Goal: Navigation & Orientation: Find specific page/section

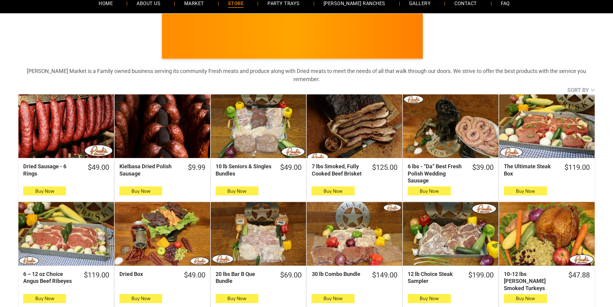
scroll to position [30, 0]
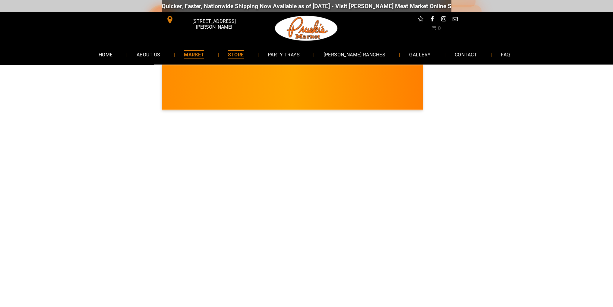
click at [203, 52] on span "MARKET" at bounding box center [194, 54] width 20 height 9
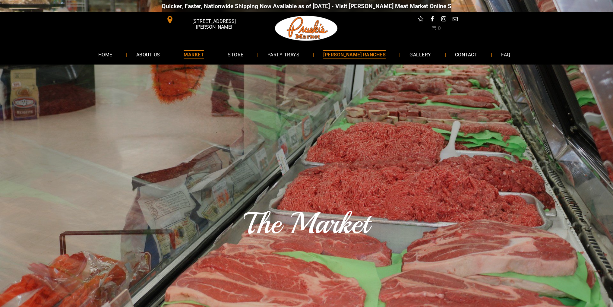
click at [358, 56] on span "[PERSON_NAME] RANCHES" at bounding box center [354, 54] width 62 height 9
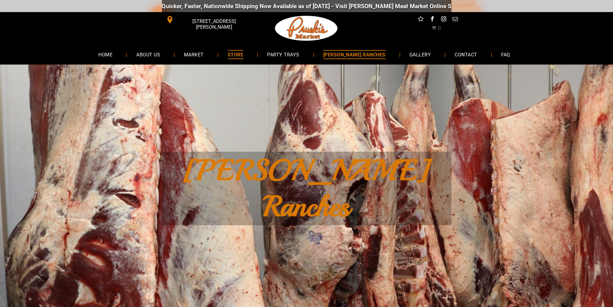
click at [242, 52] on span "STORE" at bounding box center [236, 54] width 16 height 9
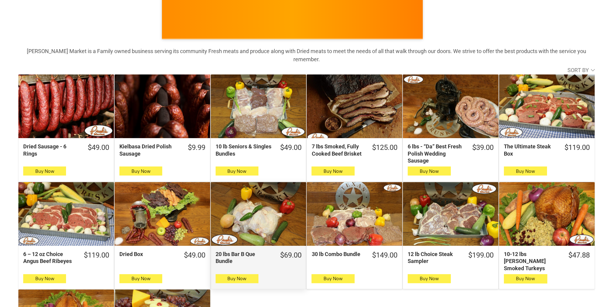
scroll to position [60, 0]
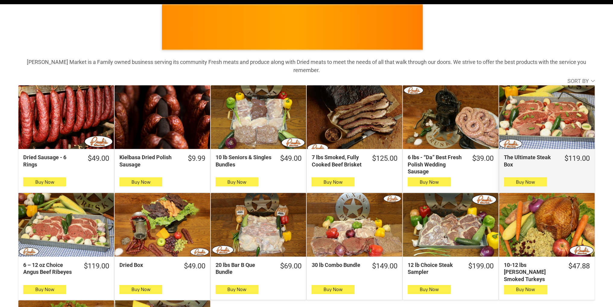
click at [548, 127] on div "The Ultimate Steak Box" at bounding box center [547, 117] width 96 height 64
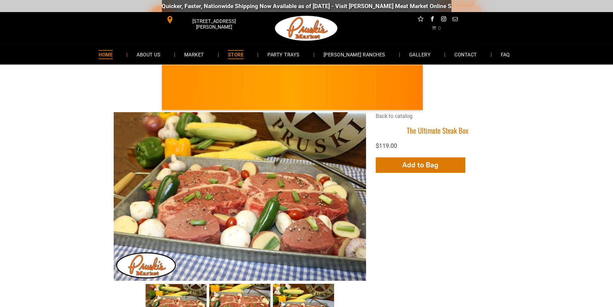
click at [116, 50] on link "HOME" at bounding box center [106, 54] width 32 height 16
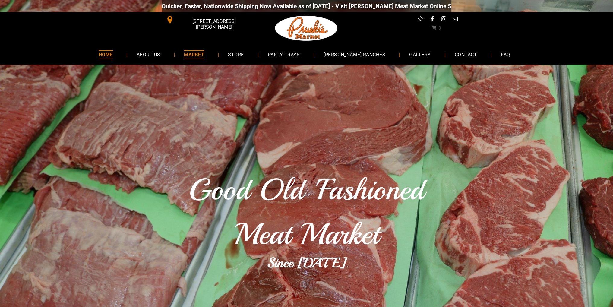
click at [204, 55] on span "MARKET" at bounding box center [194, 54] width 20 height 9
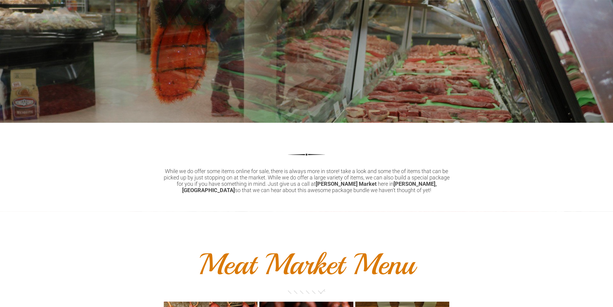
scroll to position [181, 0]
